Goal: Task Accomplishment & Management: Manage account settings

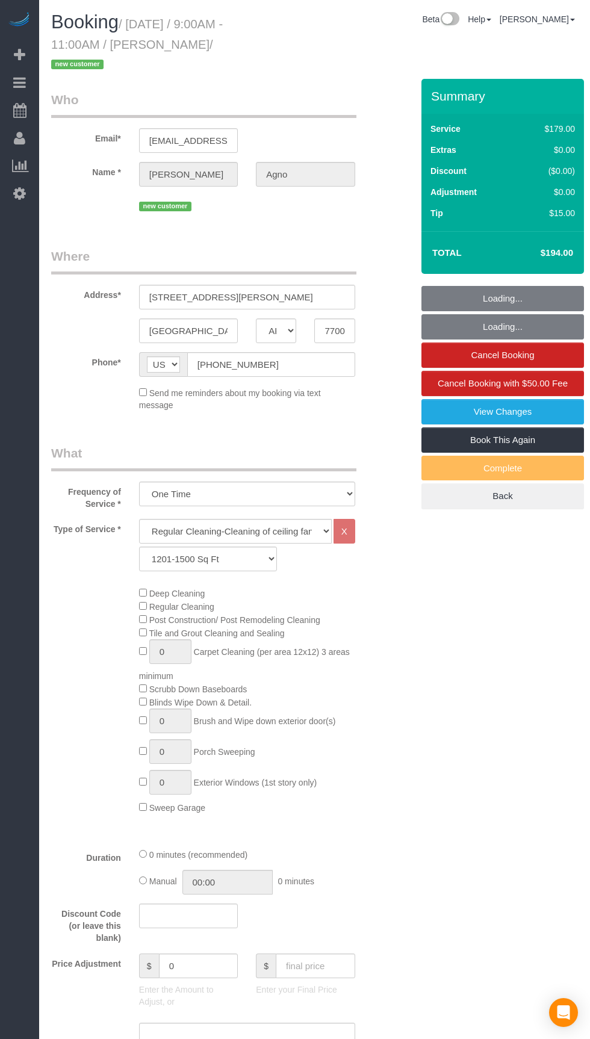
select select "[GEOGRAPHIC_DATA]"
select select "3"
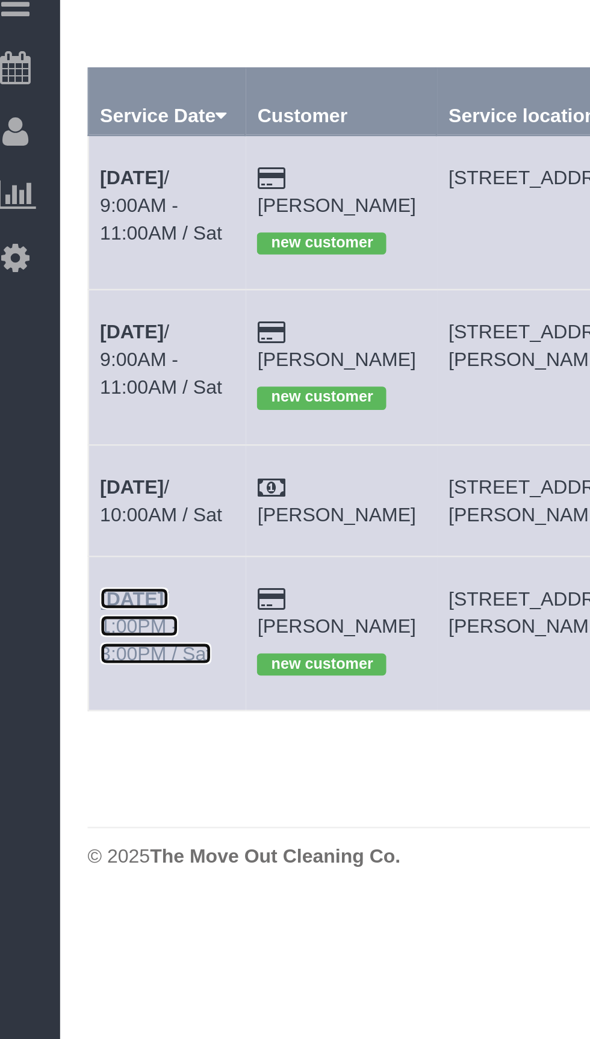
click at [95, 338] on link "[DATE] 1:00PM - 3:00PM / Sat" at bounding box center [81, 355] width 49 height 34
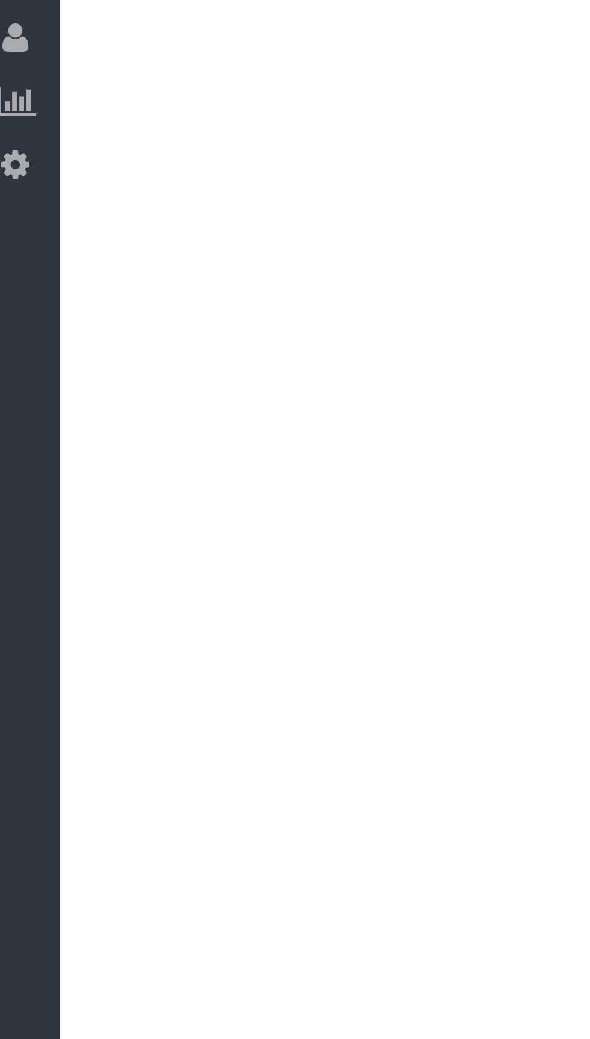
select select "[GEOGRAPHIC_DATA]"
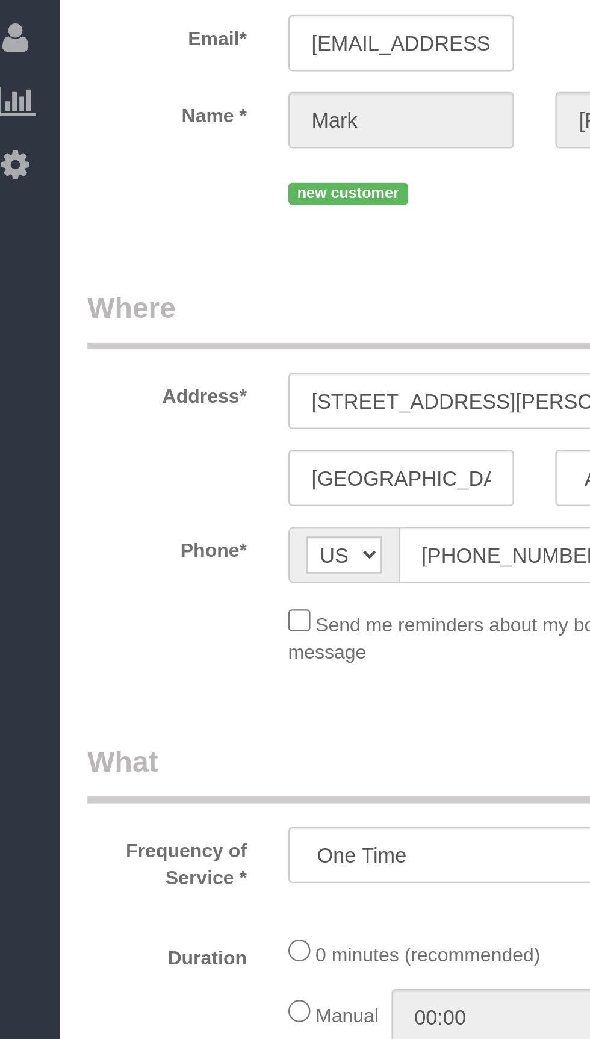
select select "object:1578"
select select "string:fspay-bf44fdb3-d26e-42aa-b881-56603d81ecab"
select select "3"
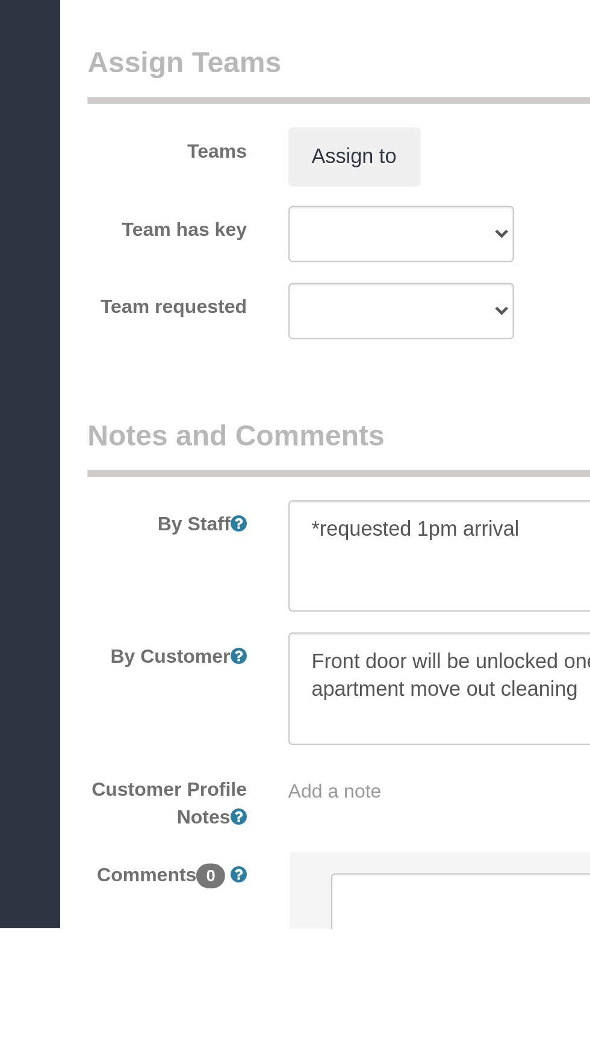
scroll to position [775, 0]
